Goal: Information Seeking & Learning: Learn about a topic

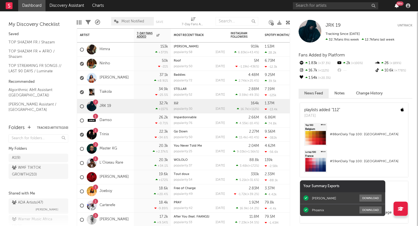
click at [396, 7] on icon "button" at bounding box center [396, 5] width 4 height 5
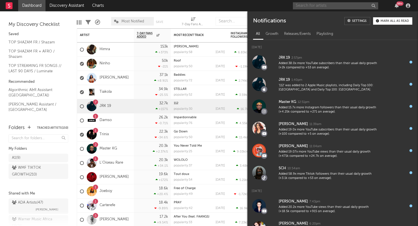
click at [313, 4] on input "text" at bounding box center [335, 5] width 85 height 7
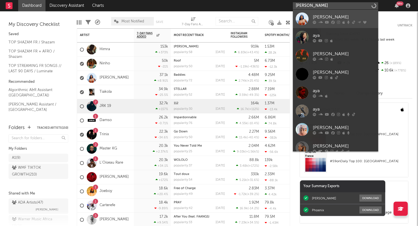
type input "[PERSON_NAME]"
click at [323, 18] on div "[PERSON_NAME]" at bounding box center [343, 17] width 62 height 7
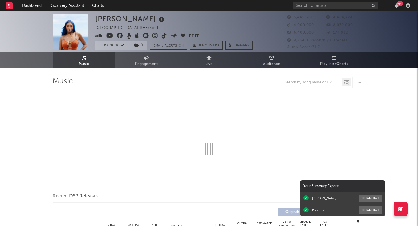
select select "6m"
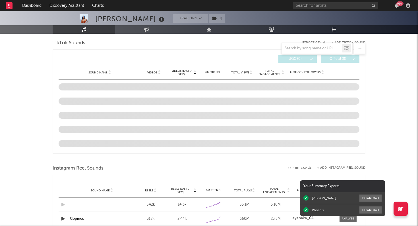
scroll to position [387, 0]
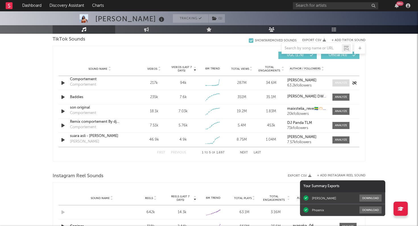
click at [338, 82] on div at bounding box center [341, 83] width 12 height 4
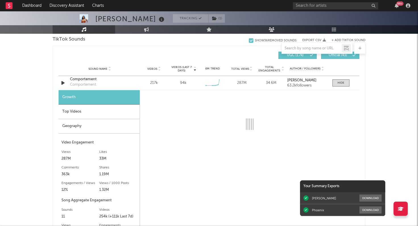
click at [101, 116] on div "Top Videos" at bounding box center [99, 112] width 81 height 14
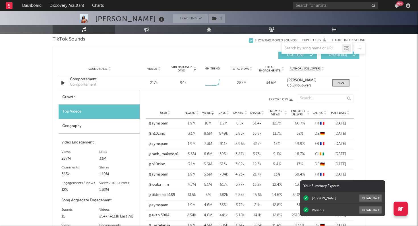
click at [339, 112] on span "Post Date" at bounding box center [338, 112] width 15 height 3
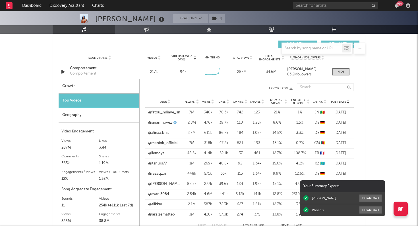
scroll to position [418, 0]
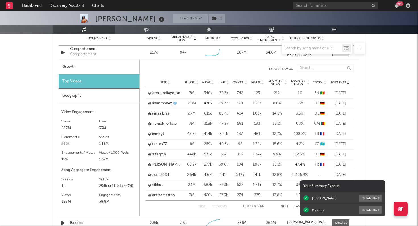
click at [156, 104] on link "@sinanmovez" at bounding box center [160, 104] width 24 height 6
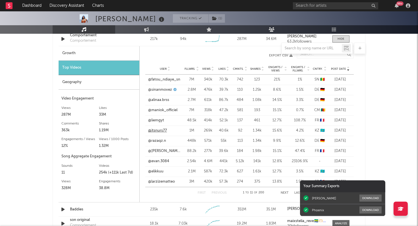
scroll to position [435, 0]
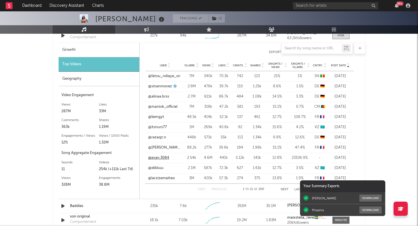
click at [159, 159] on link "@evan.3084" at bounding box center [158, 158] width 21 height 6
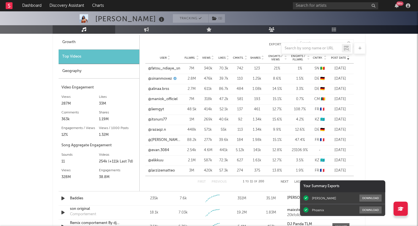
scroll to position [436, 0]
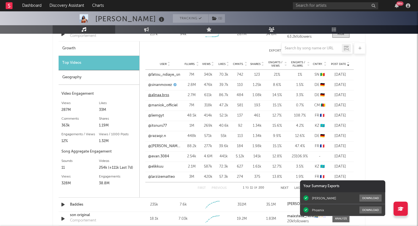
click at [159, 95] on link "@alinaa.brss" at bounding box center [158, 96] width 21 height 6
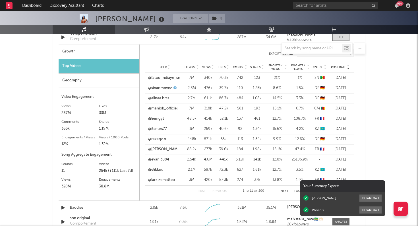
scroll to position [429, 0]
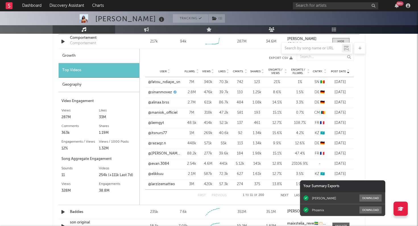
click at [209, 70] on span "Views" at bounding box center [206, 71] width 8 height 3
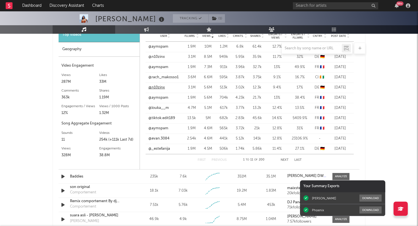
scroll to position [472, 0]
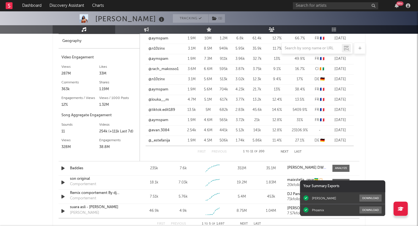
click at [285, 153] on button "Next" at bounding box center [284, 152] width 8 height 3
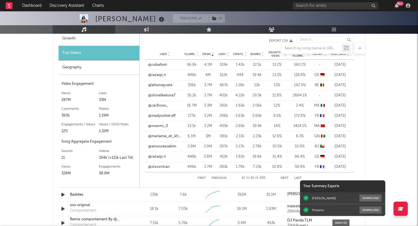
scroll to position [445, 0]
click at [163, 107] on link "@carlhoos_" at bounding box center [158, 107] width 20 height 6
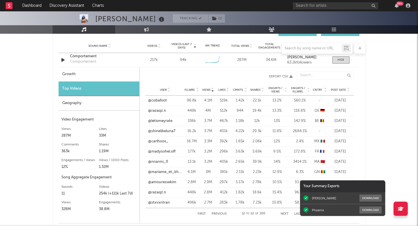
scroll to position [399, 0]
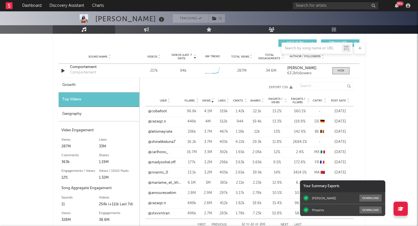
click at [74, 86] on div "Growth" at bounding box center [99, 85] width 81 height 14
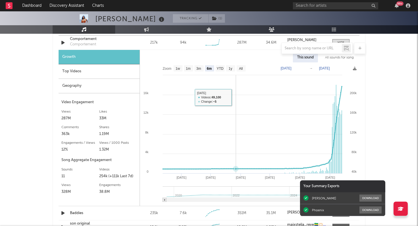
scroll to position [428, 0]
click at [178, 69] on text "1w" at bounding box center [178, 68] width 5 height 4
select select "1w"
type input "[DATE]"
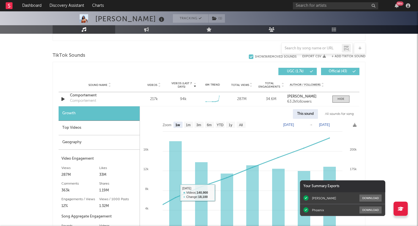
scroll to position [371, 0]
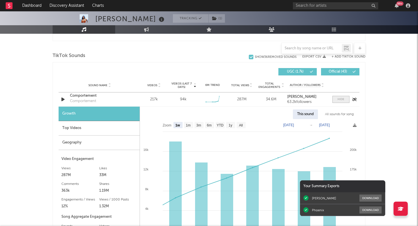
click at [333, 98] on span at bounding box center [340, 99] width 17 height 7
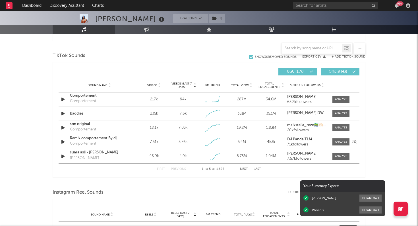
click at [64, 143] on icon "button" at bounding box center [63, 142] width 6 height 7
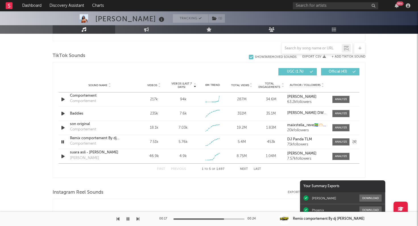
click at [64, 142] on icon "button" at bounding box center [62, 142] width 5 height 7
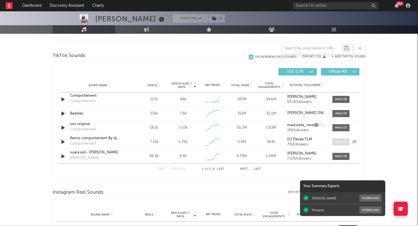
click at [334, 141] on span at bounding box center [340, 142] width 17 height 7
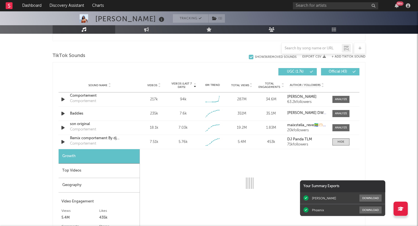
select select "1w"
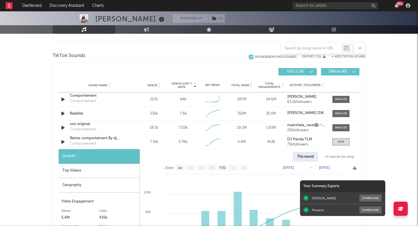
click at [77, 169] on div "Top Videos" at bounding box center [99, 171] width 81 height 14
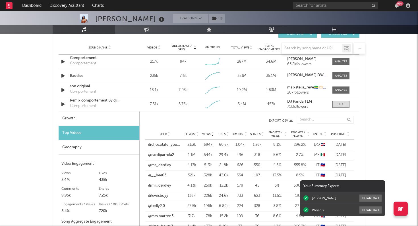
scroll to position [407, 0]
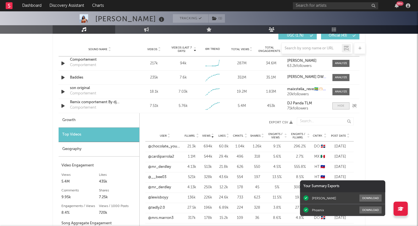
click at [347, 105] on span at bounding box center [340, 106] width 17 height 7
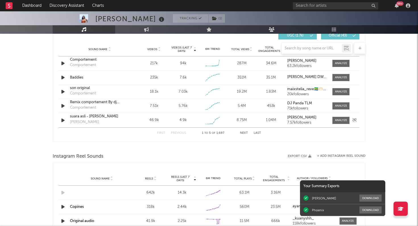
click at [62, 118] on icon "button" at bounding box center [63, 120] width 6 height 7
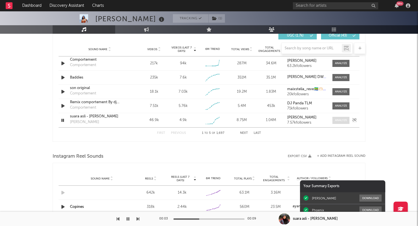
click at [336, 119] on div at bounding box center [341, 120] width 12 height 4
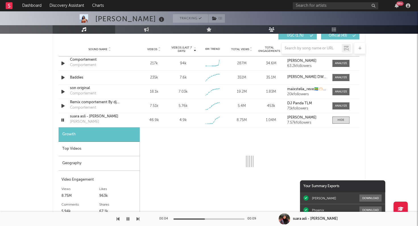
select select "1w"
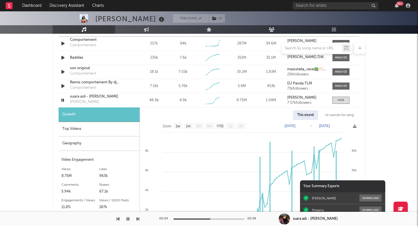
scroll to position [437, 0]
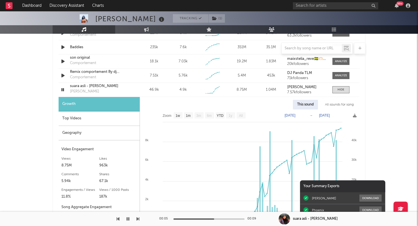
click at [82, 123] on div "Top Videos" at bounding box center [99, 119] width 81 height 14
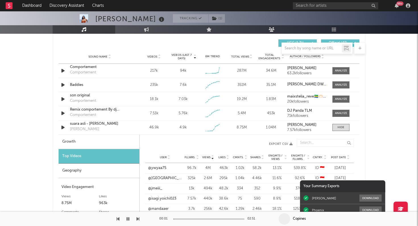
scroll to position [399, 0]
click at [128, 218] on icon "button" at bounding box center [127, 219] width 3 height 5
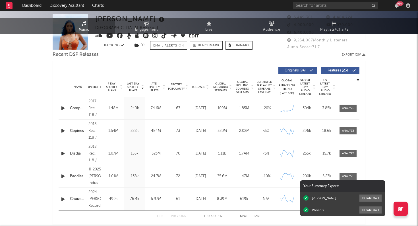
scroll to position [0, 0]
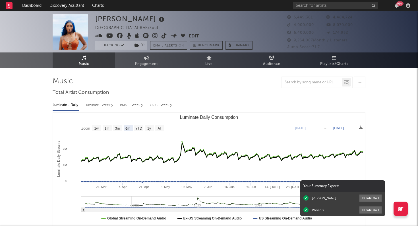
click at [377, 64] on div "Music Engagement Live Audience Playlists/Charts" at bounding box center [209, 61] width 418 height 16
click at [342, 64] on span "Playlists/Charts" at bounding box center [334, 64] width 28 height 7
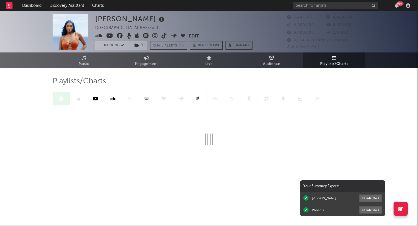
click at [132, 100] on link at bounding box center [129, 98] width 17 height 13
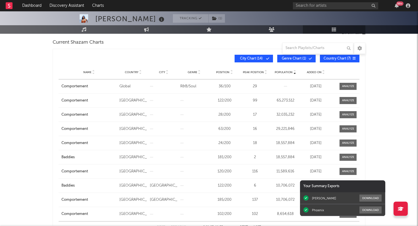
scroll to position [81, 0]
click at [320, 73] on span "Added On" at bounding box center [314, 72] width 15 height 3
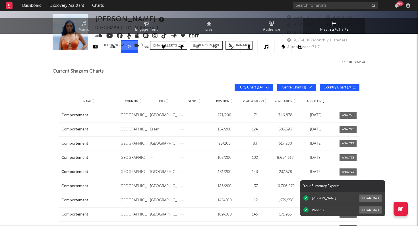
scroll to position [0, 0]
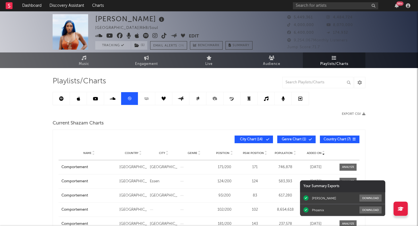
click at [74, 98] on link at bounding box center [78, 98] width 17 height 13
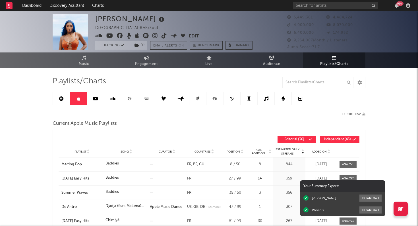
click at [64, 97] on link at bounding box center [61, 98] width 17 height 13
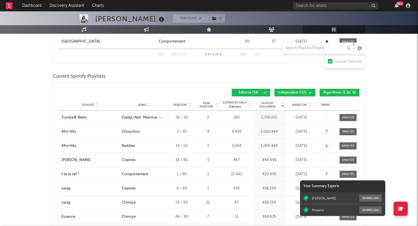
scroll to position [338, 0]
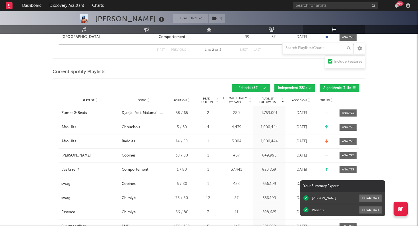
click at [299, 94] on div "Playlist Followers Playlist Song Position Peak Position Playlist Followers Adde…" at bounding box center [209, 88] width 301 height 13
click at [300, 100] on span "Added On" at bounding box center [299, 100] width 15 height 3
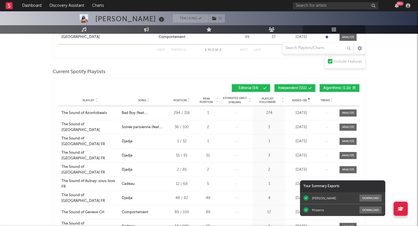
click at [300, 100] on span "Added On" at bounding box center [299, 100] width 15 height 3
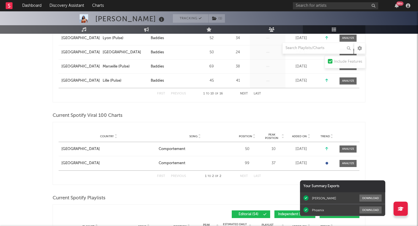
scroll to position [0, 0]
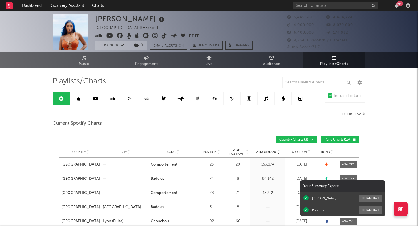
click at [134, 100] on link at bounding box center [129, 98] width 17 height 13
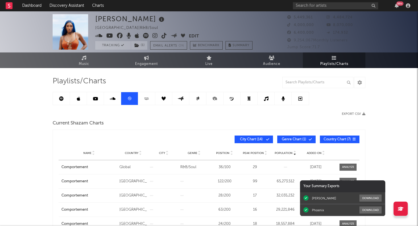
click at [162, 100] on icon at bounding box center [163, 99] width 4 height 4
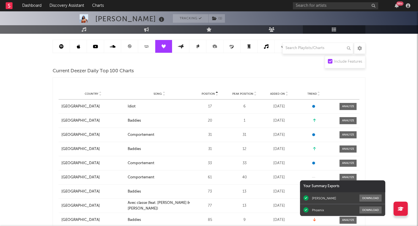
scroll to position [52, 0]
click at [62, 47] on icon at bounding box center [61, 47] width 5 height 5
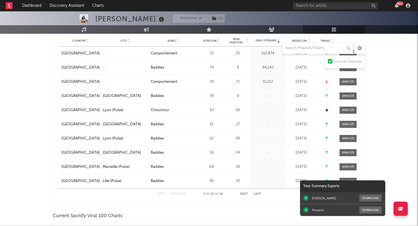
scroll to position [122, 0]
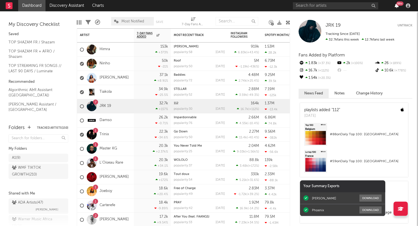
click at [395, 7] on icon "button" at bounding box center [396, 5] width 4 height 5
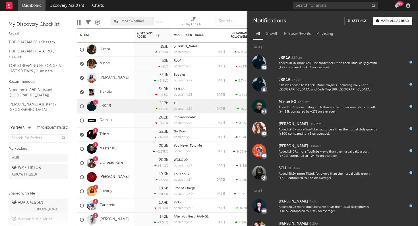
click at [269, 8] on nav "Dashboard Discovery Assistant Charts 99 +" at bounding box center [209, 5] width 418 height 11
